Goal: Transaction & Acquisition: Purchase product/service

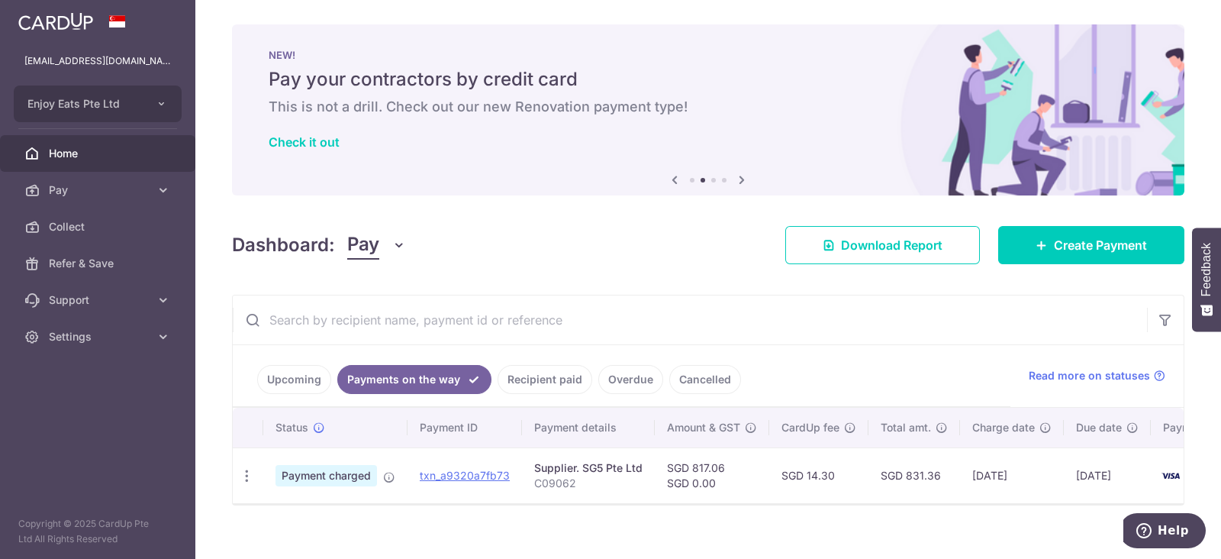
scroll to position [27, 0]
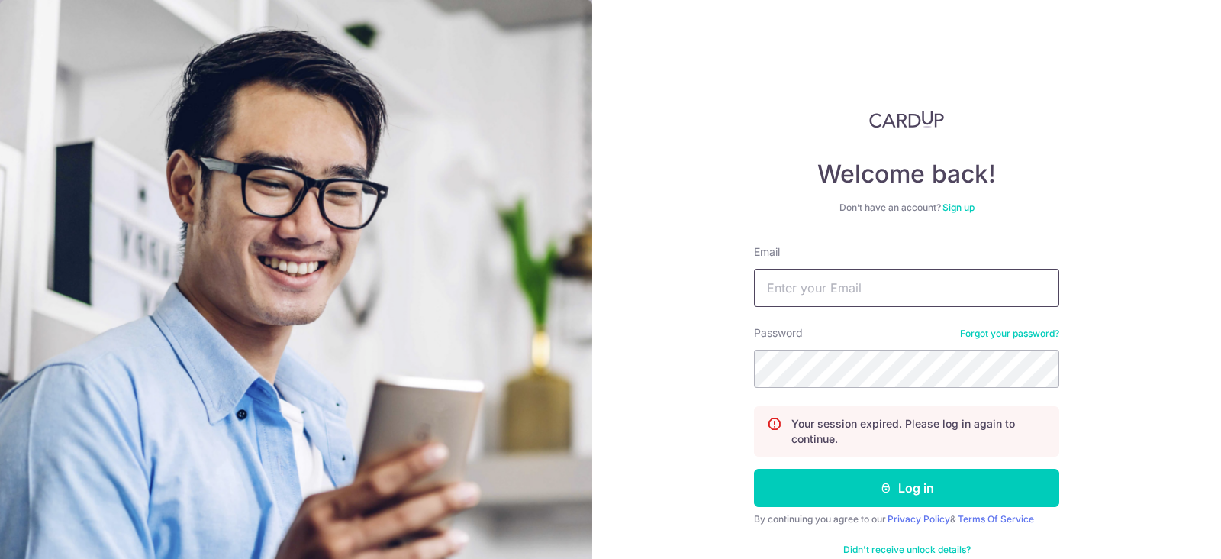
click at [839, 288] on input "Email" at bounding box center [906, 288] width 305 height 38
type input "[EMAIL_ADDRESS][DOMAIN_NAME]"
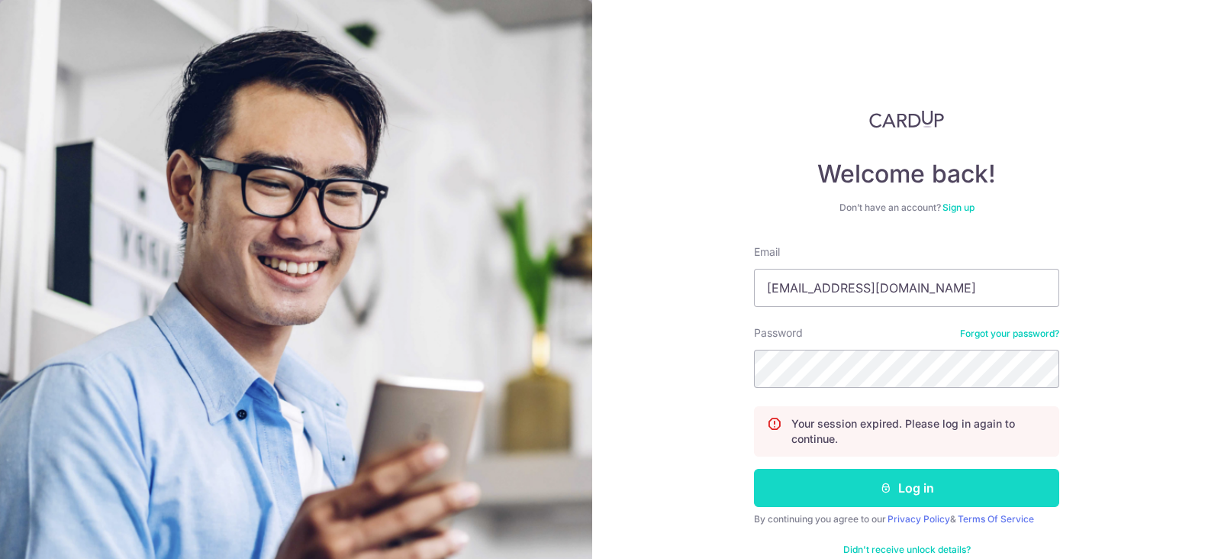
click at [1046, 480] on button "Log in" at bounding box center [906, 488] width 305 height 38
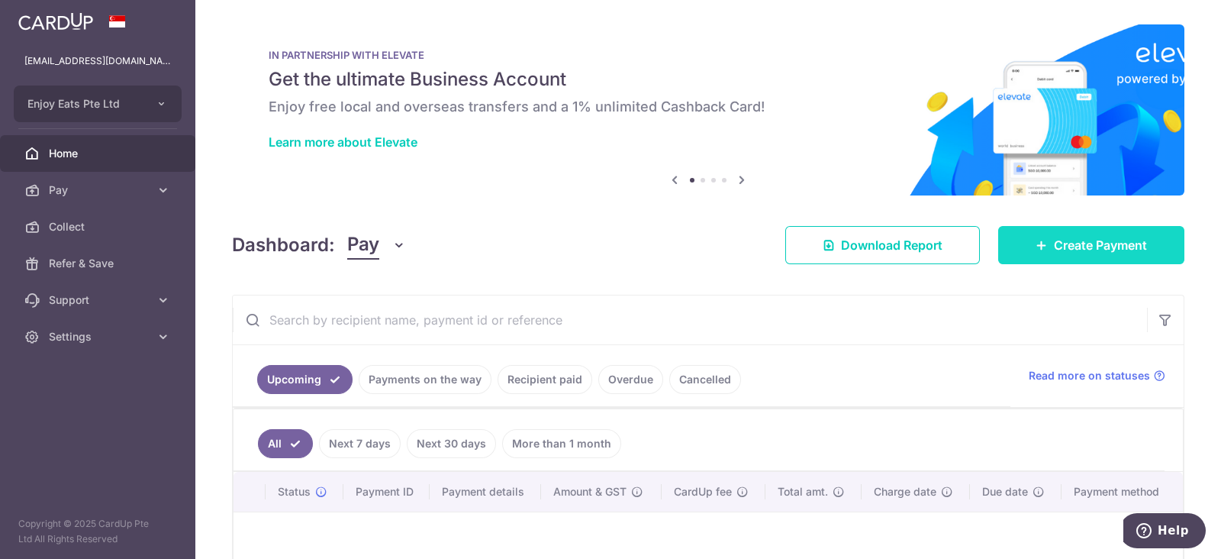
click at [1070, 234] on link "Create Payment" at bounding box center [1091, 245] width 186 height 38
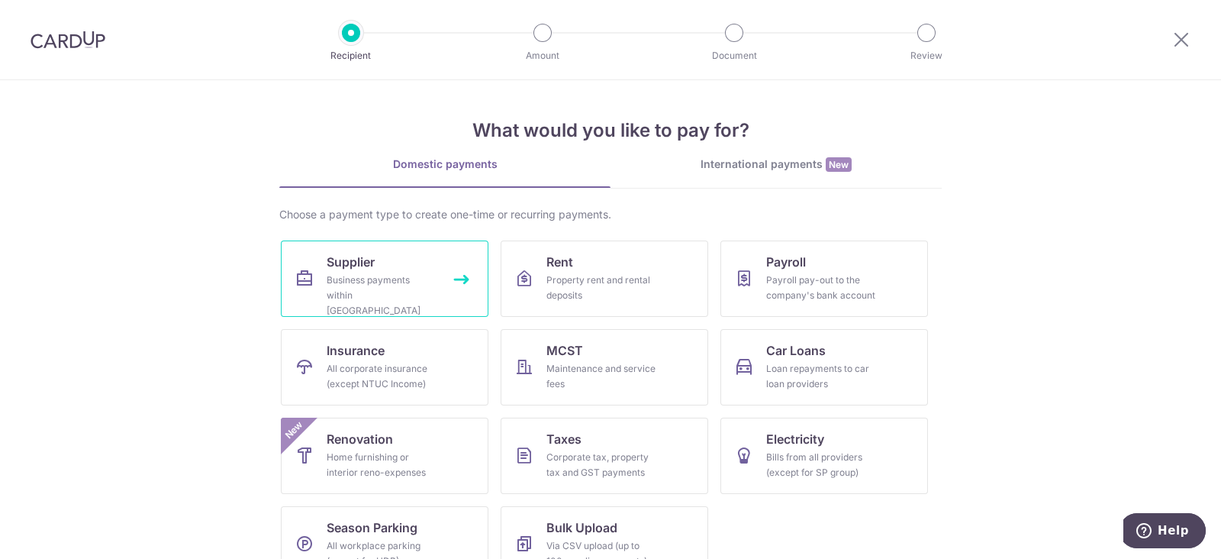
click at [408, 263] on link "Supplier Business payments within Singapore" at bounding box center [385, 278] width 208 height 76
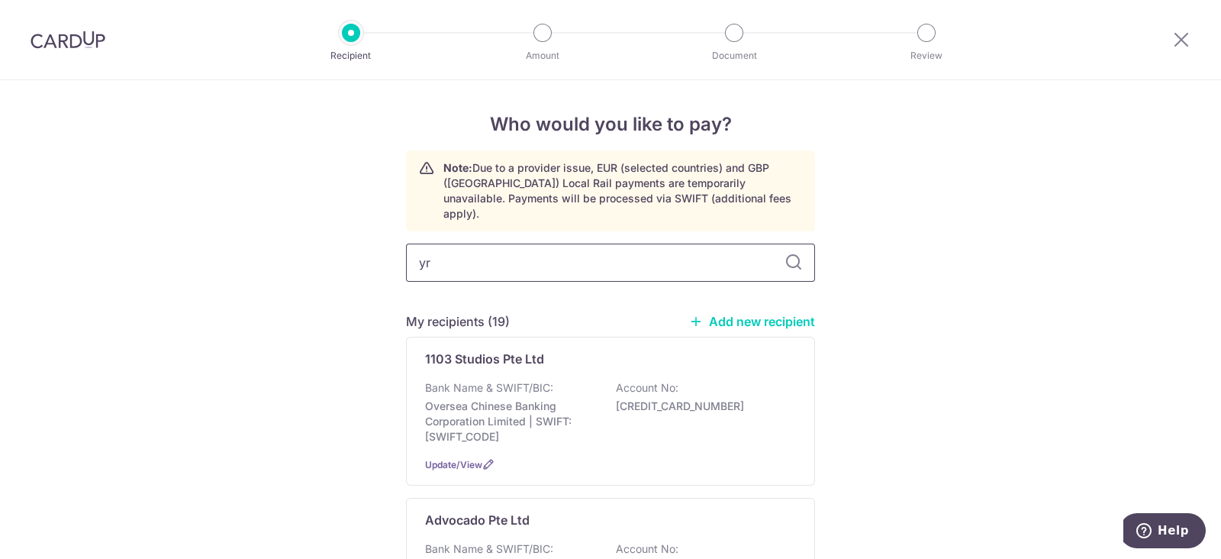
type input "yre"
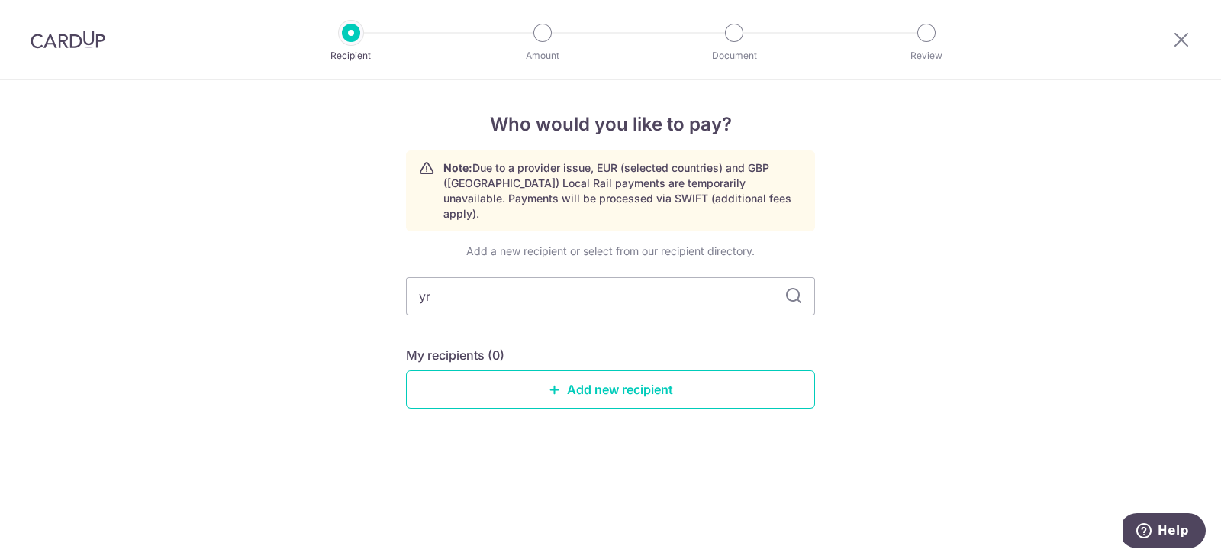
type input "y"
type input "teg"
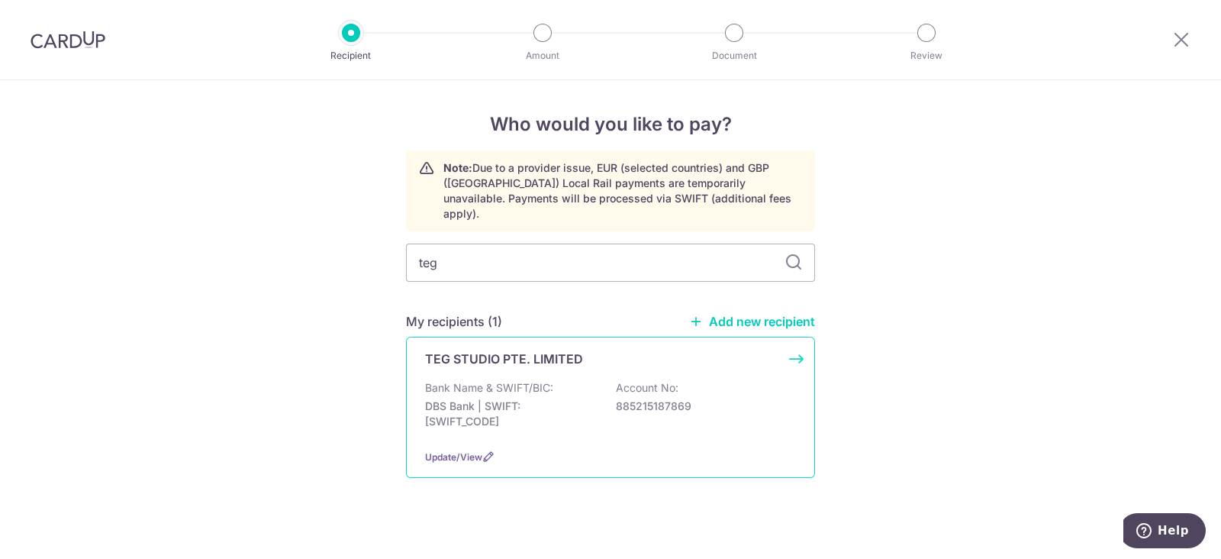
click at [656, 380] on p "Account No:" at bounding box center [647, 387] width 63 height 15
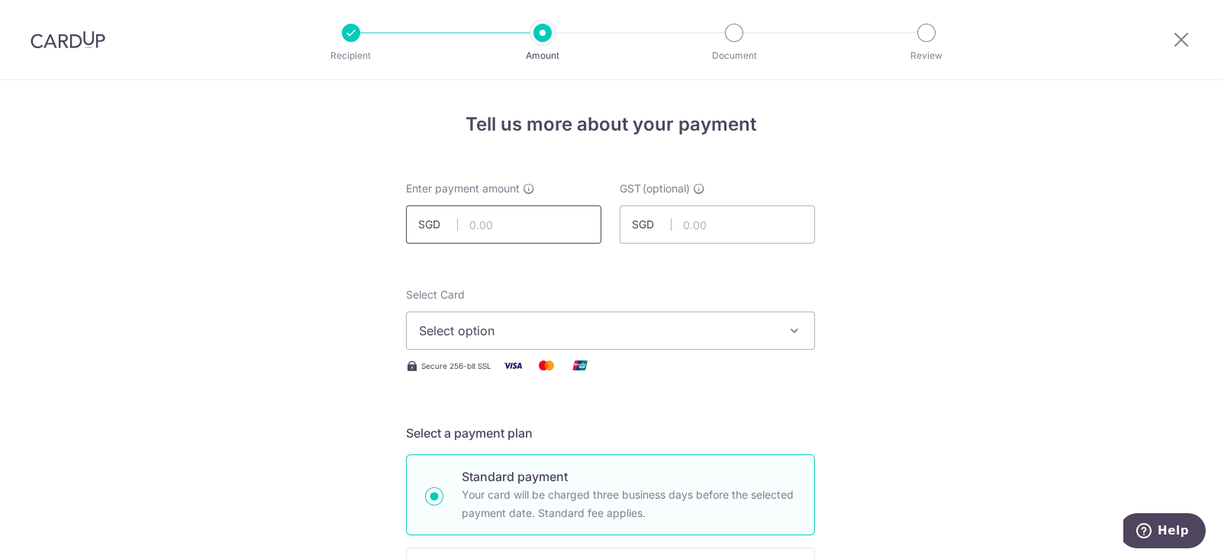
click at [517, 231] on input "text" at bounding box center [503, 224] width 195 height 38
type input "2,800.00"
click at [759, 340] on button "Select option" at bounding box center [610, 330] width 409 height 38
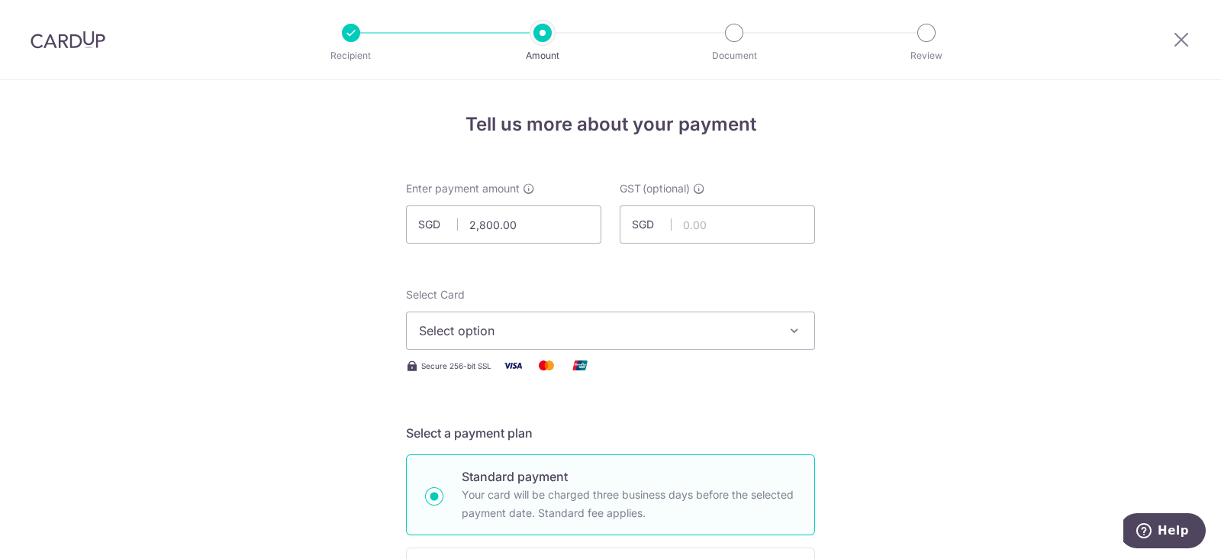
click at [775, 313] on button "Select option" at bounding box center [610, 330] width 409 height 38
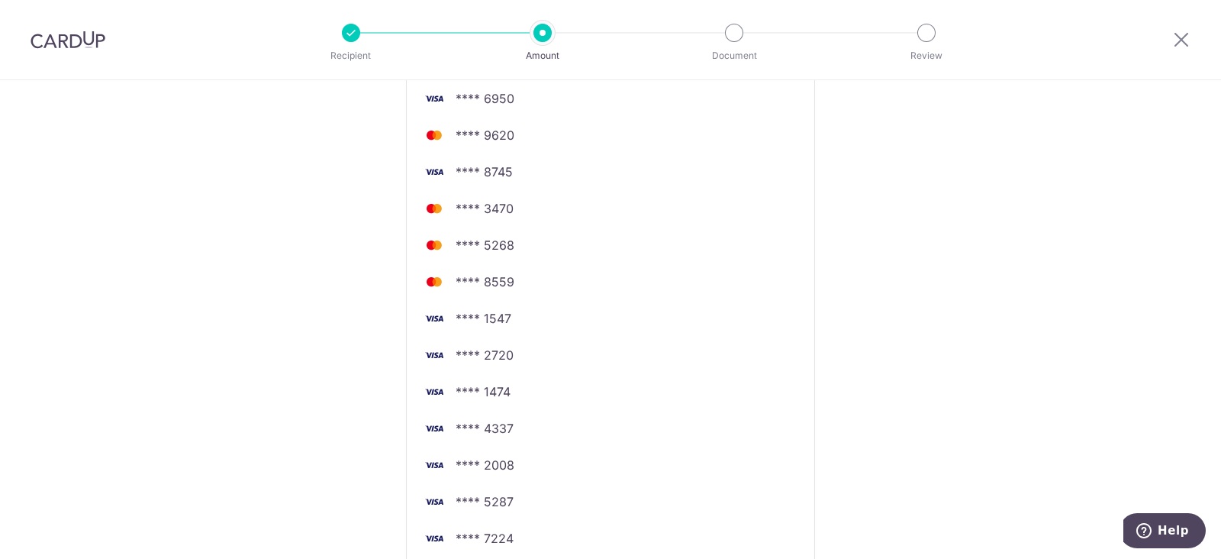
scroll to position [763, 0]
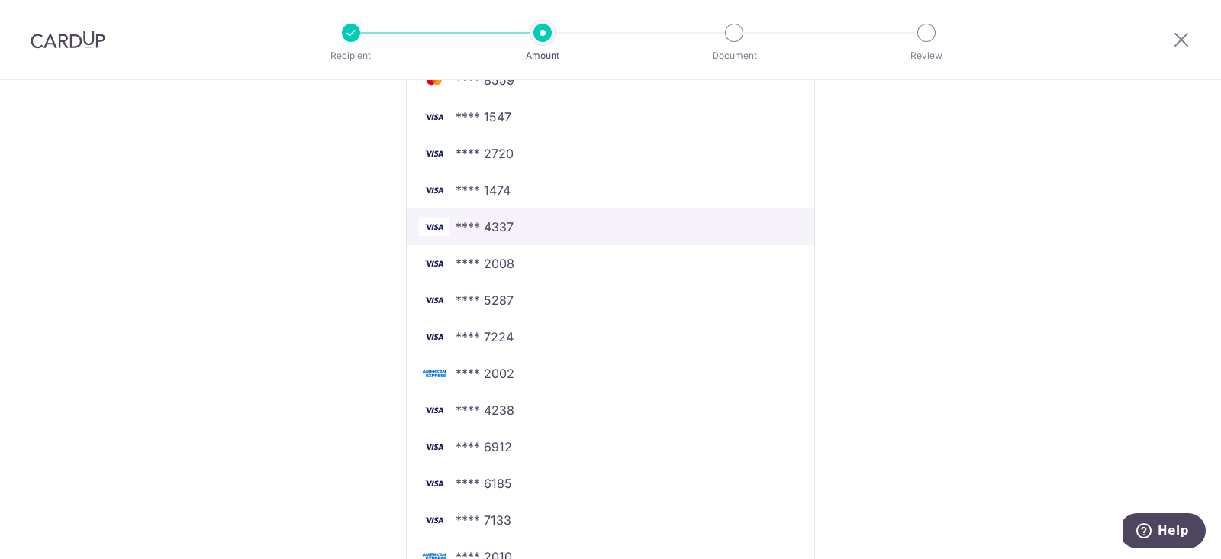
click at [530, 218] on span "**** 4337" at bounding box center [610, 227] width 383 height 18
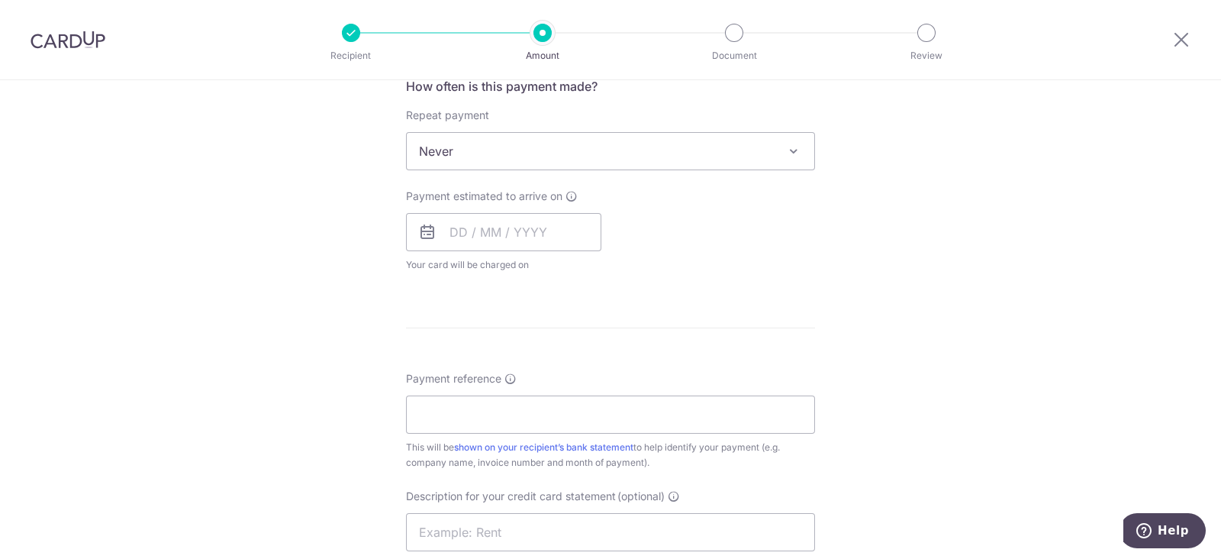
scroll to position [477, 0]
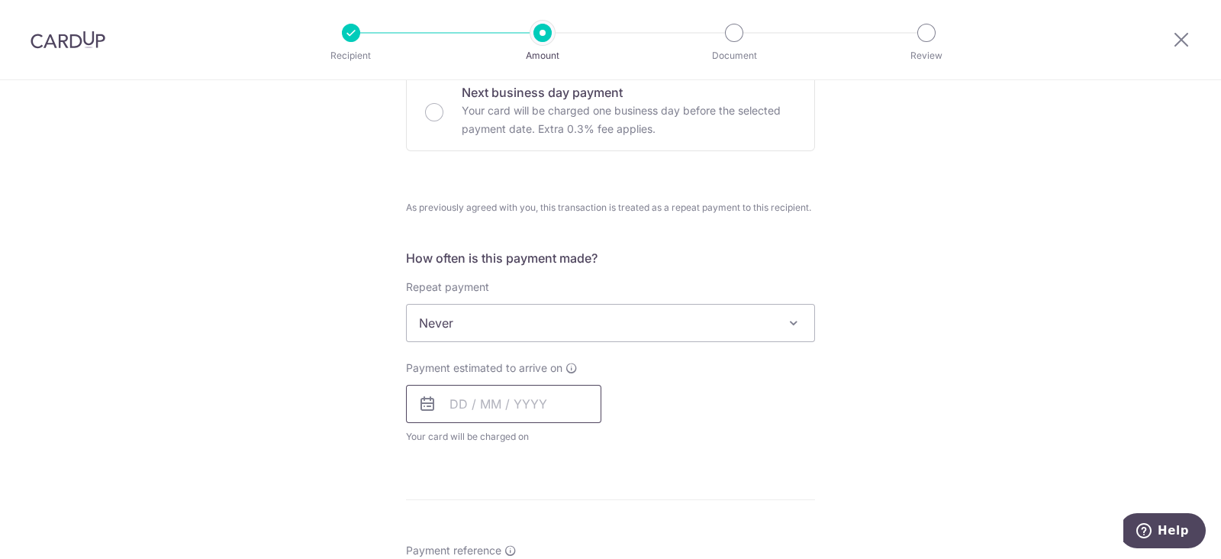
click at [507, 397] on input "text" at bounding box center [503, 404] width 195 height 38
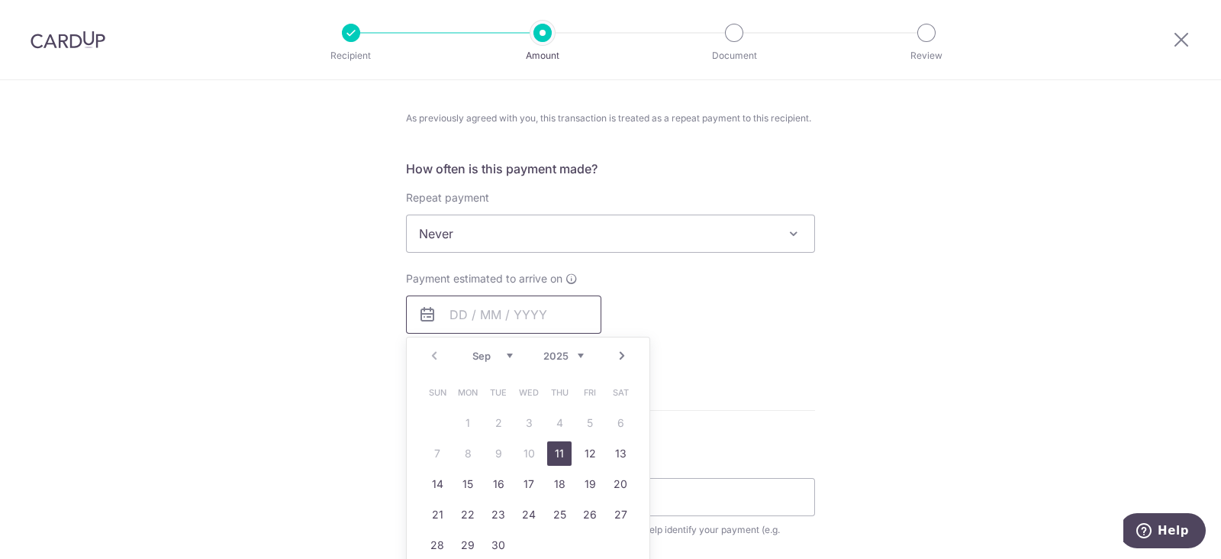
scroll to position [667, 0]
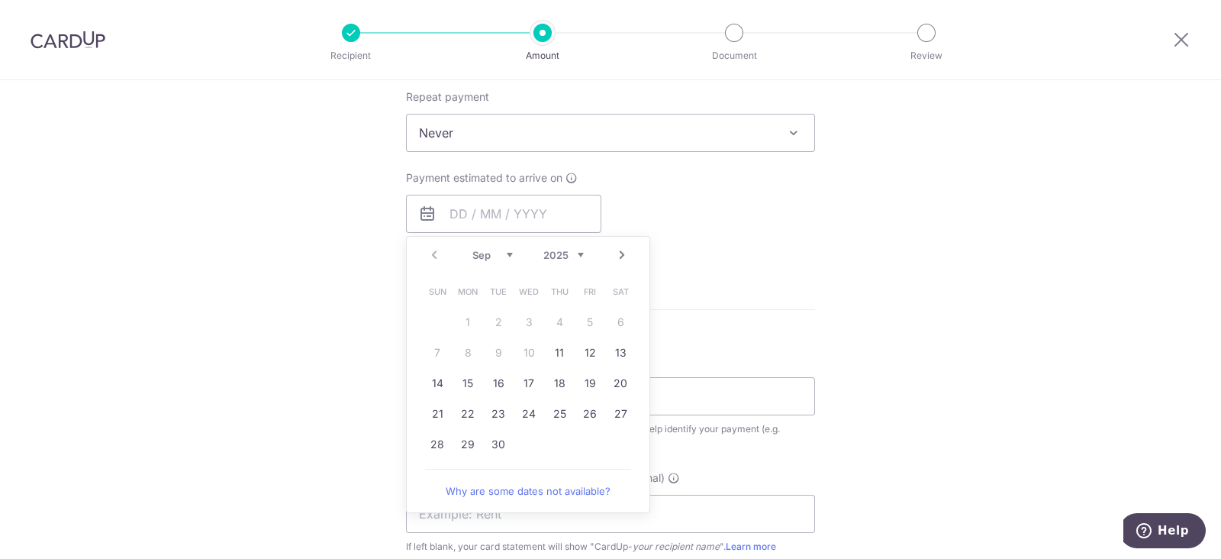
click at [547, 352] on link "11" at bounding box center [559, 352] width 24 height 24
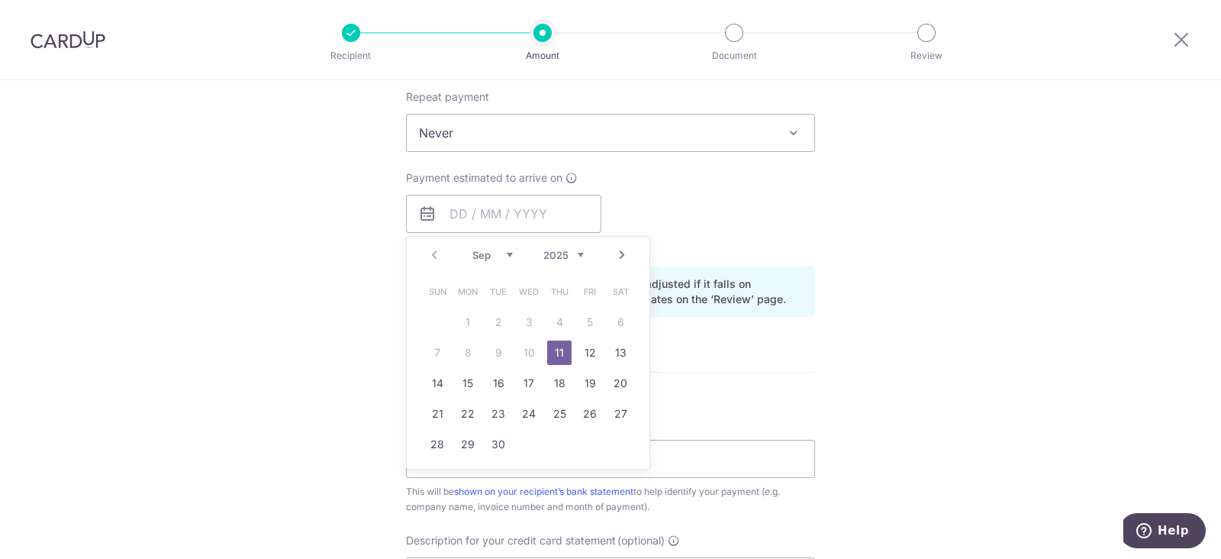
type input "11/09/2025"
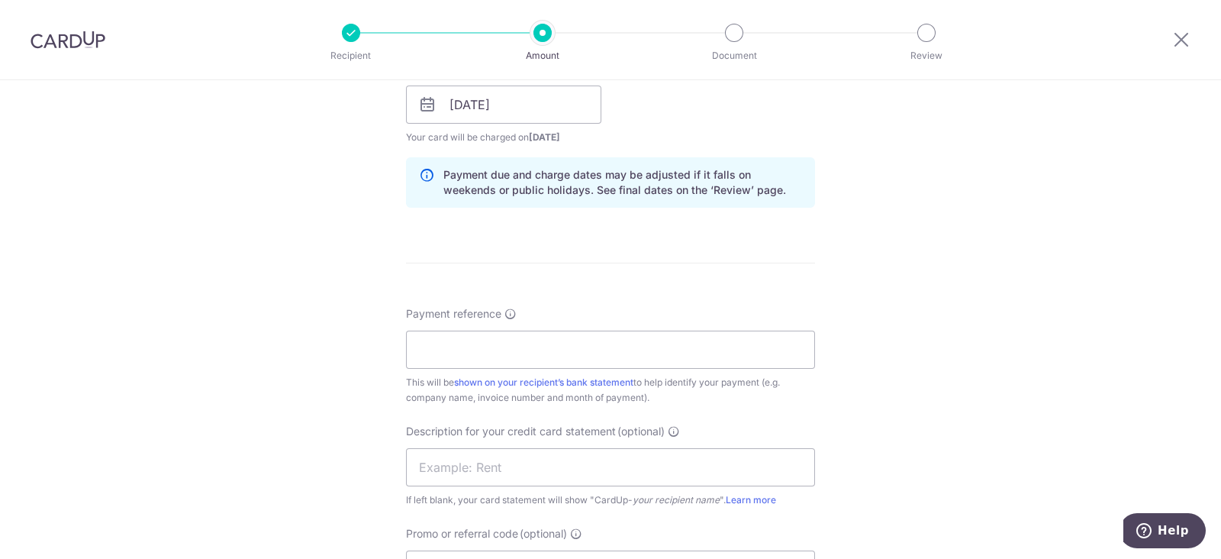
scroll to position [859, 0]
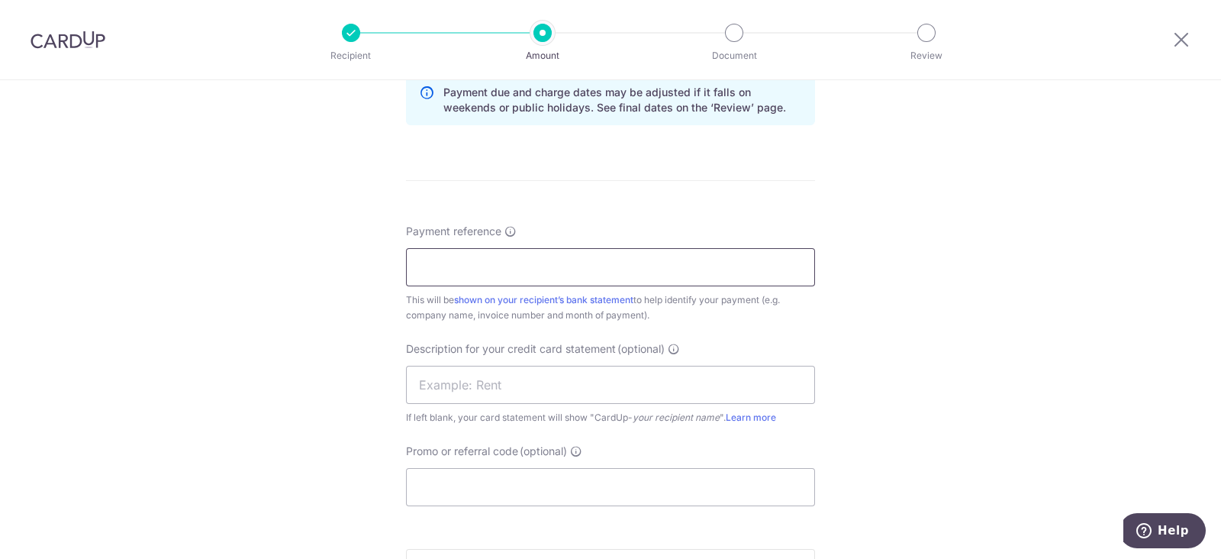
click at [553, 271] on input "Payment reference" at bounding box center [610, 267] width 409 height 38
paste input "INVD3J007"
type input "INVD3J007"
click at [560, 394] on input "text" at bounding box center [610, 385] width 409 height 38
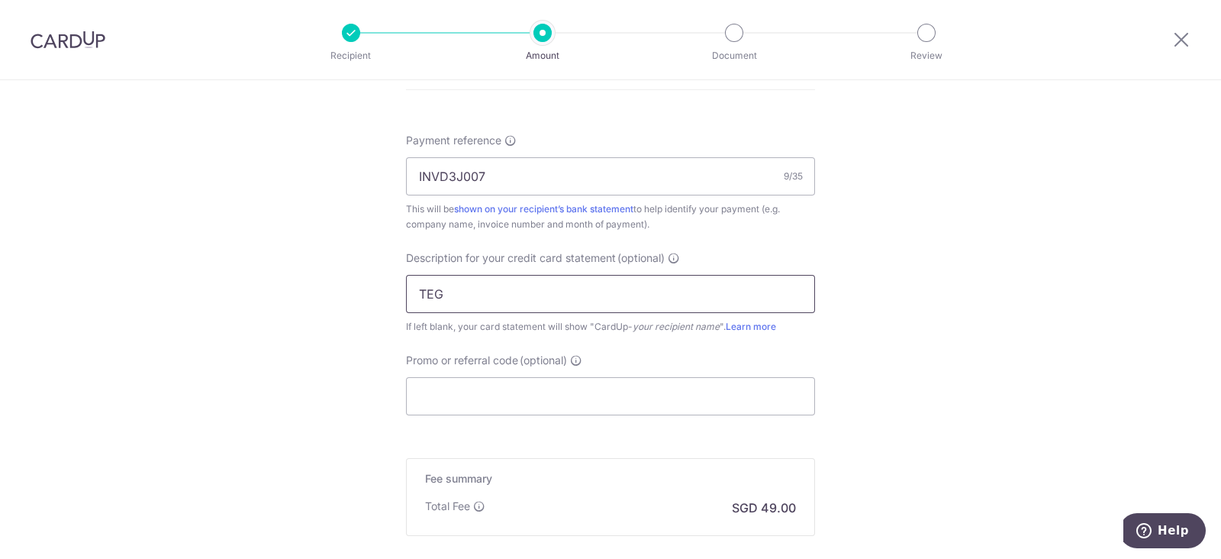
scroll to position [1049, 0]
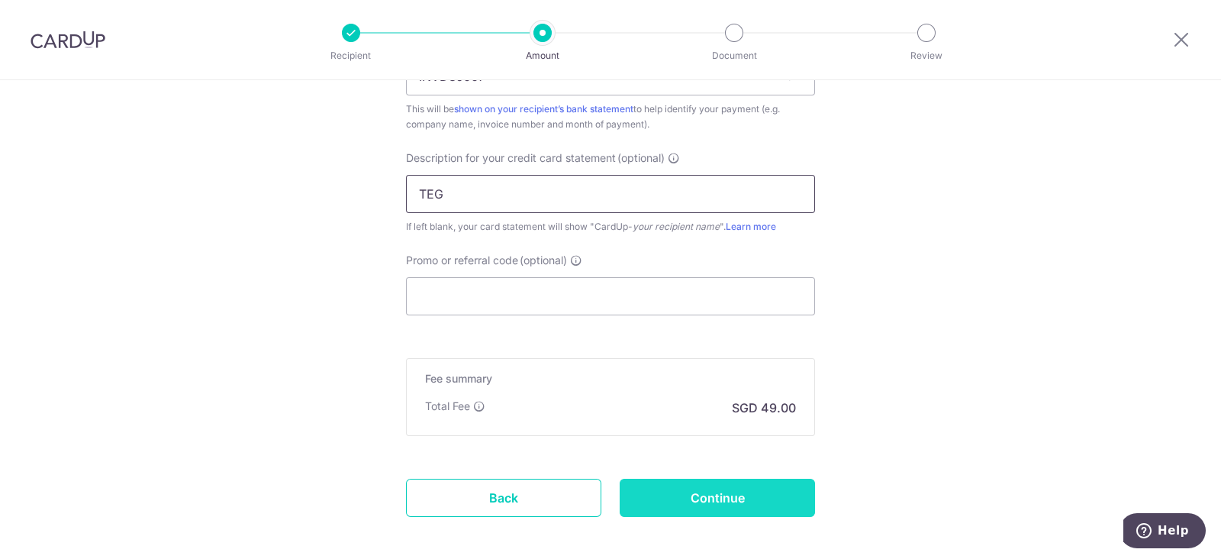
type input "TEG"
click at [756, 501] on input "Continue" at bounding box center [717, 498] width 195 height 38
type input "Create Schedule"
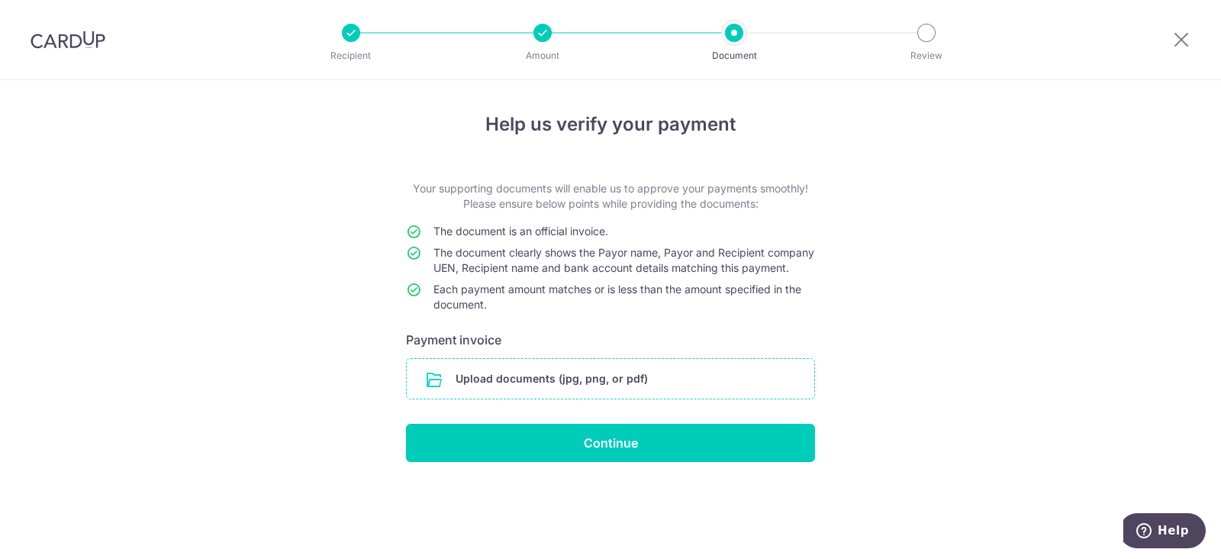
click at [711, 398] on input "file" at bounding box center [611, 379] width 408 height 40
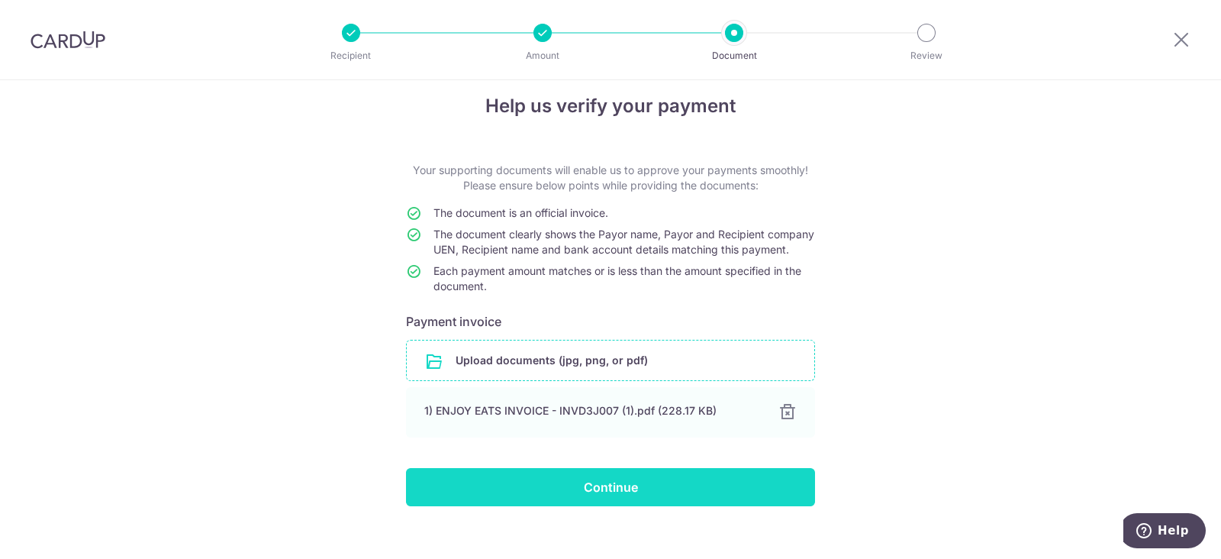
scroll to position [52, 0]
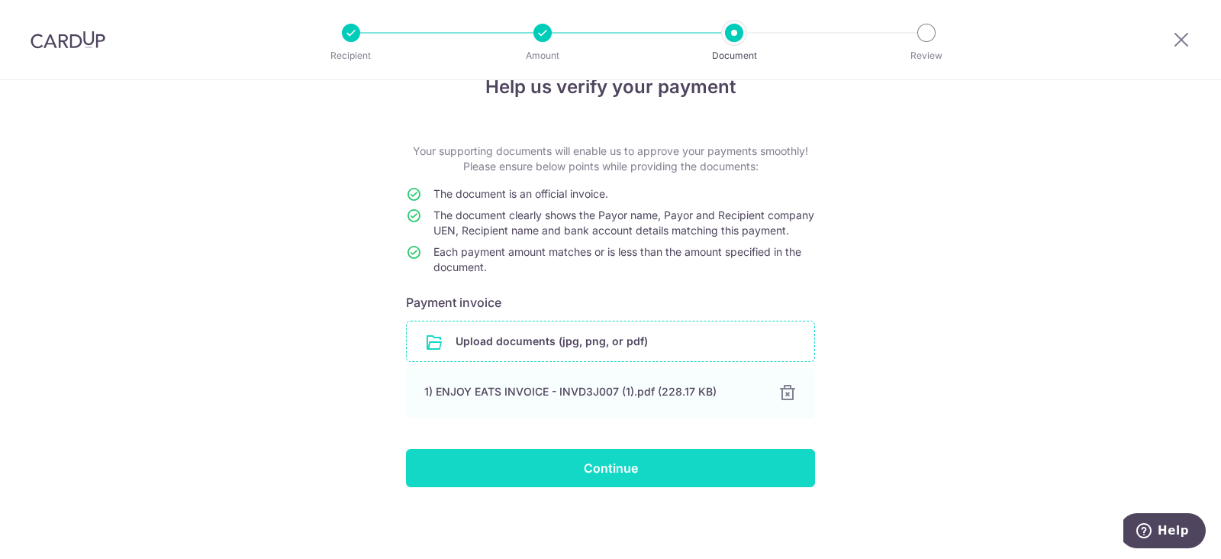
click at [714, 470] on input "Continue" at bounding box center [610, 468] width 409 height 38
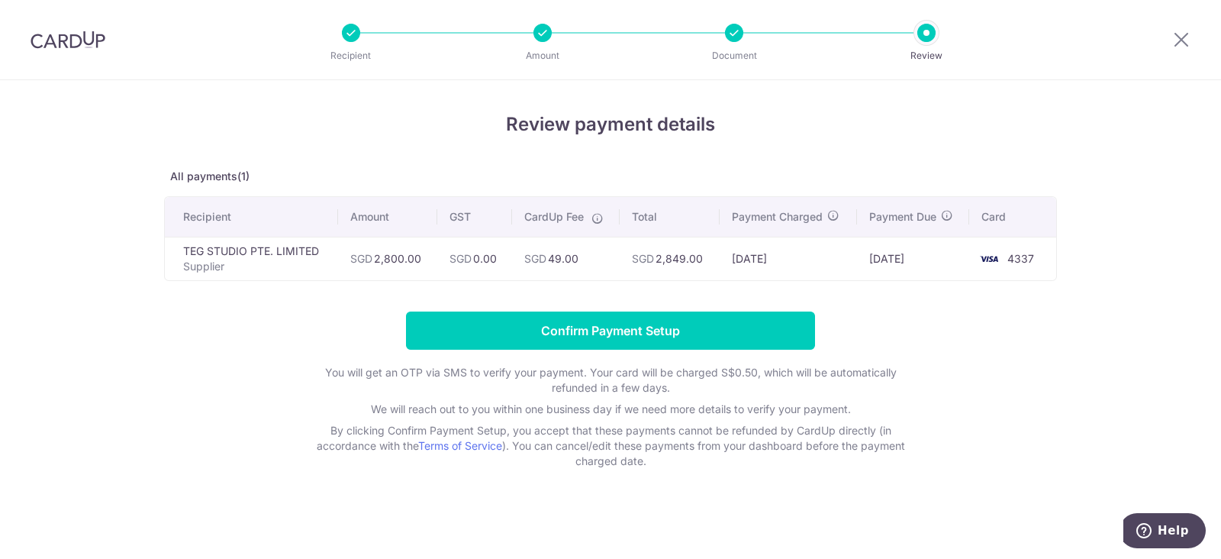
click at [506, 304] on div "Review payment details All payments(1) Recipient Amount GST CardUp Fee Total Pa…" at bounding box center [610, 290] width 893 height 358
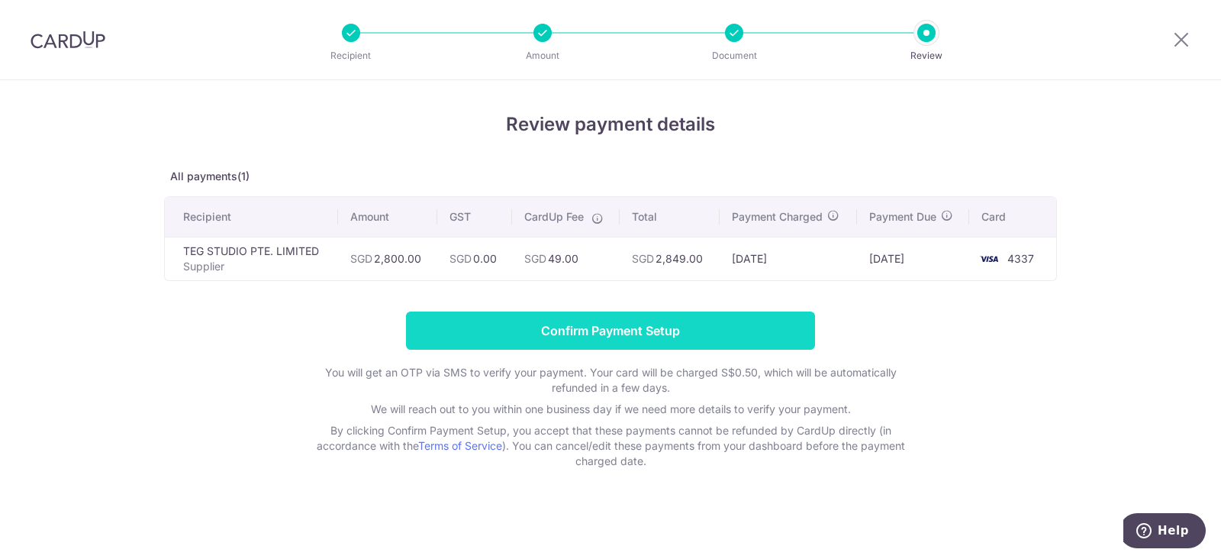
click at [511, 327] on input "Confirm Payment Setup" at bounding box center [610, 330] width 409 height 38
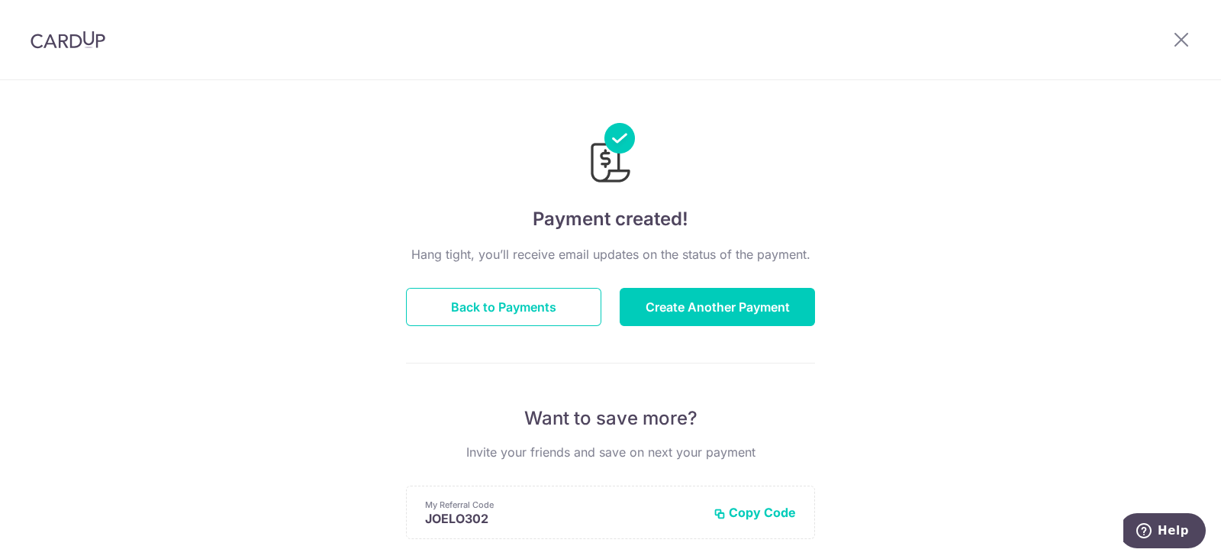
click at [197, 218] on div "Payment created! Hang tight, you’ll receive email updates on the status of the …" at bounding box center [610, 487] width 1221 height 815
click at [513, 327] on div "Hang tight, you’ll receive email updates on the status of the payment. Back to …" at bounding box center [610, 534] width 409 height 579
click at [518, 316] on button "Back to Payments" at bounding box center [503, 307] width 195 height 38
